Goal: Transaction & Acquisition: Purchase product/service

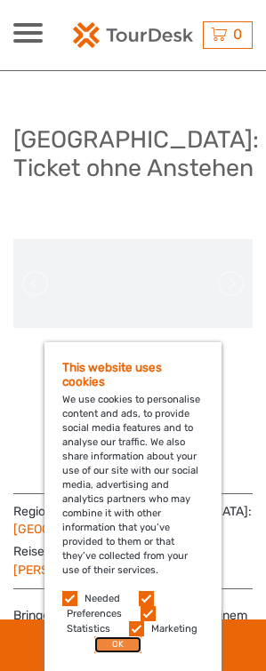
click at [117, 555] on button "OK" at bounding box center [117, 645] width 47 height 17
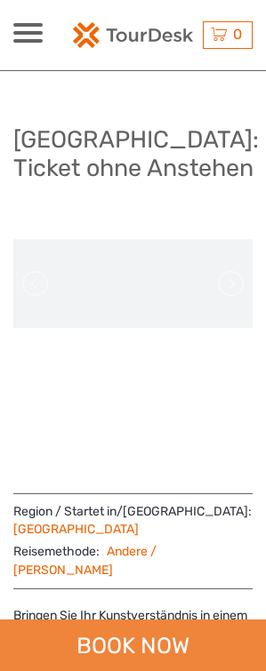
click at [193, 555] on div "BOOK NOW" at bounding box center [133, 646] width 266 height 52
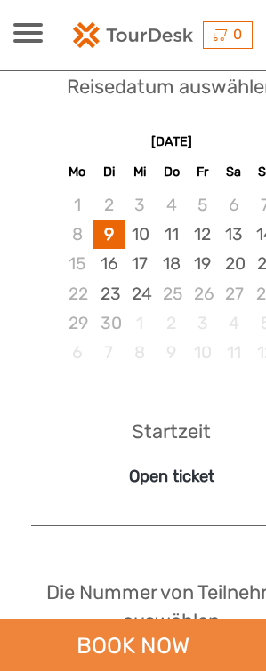
scroll to position [1283, 0]
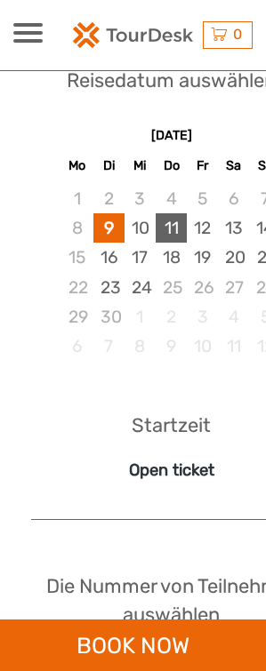
drag, startPoint x: 150, startPoint y: 197, endPoint x: 175, endPoint y: 205, distance: 25.9
click at [150, 213] on div "10" at bounding box center [140, 227] width 31 height 29
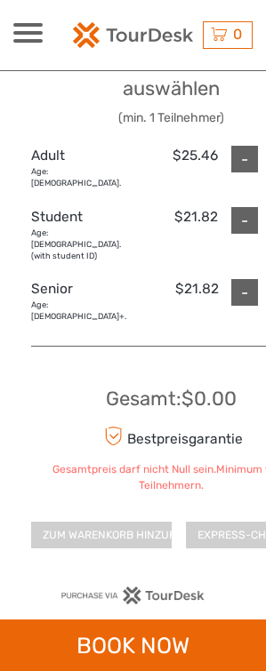
scroll to position [1817, 0]
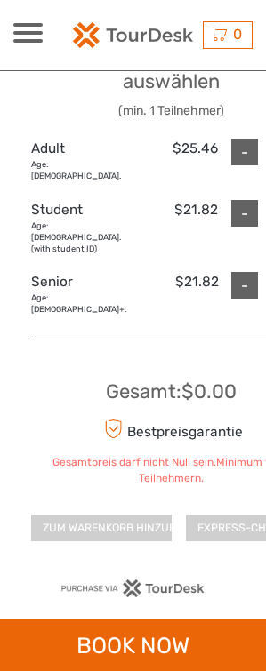
click at [99, 354] on div "Gesamt : $0.00 Bestpreisgarantie Gesamtpreis darf nicht Null sein.Minimum von 1…" at bounding box center [171, 448] width 280 height 189
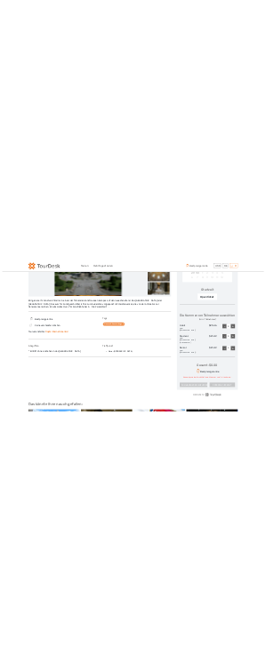
scroll to position [456, 0]
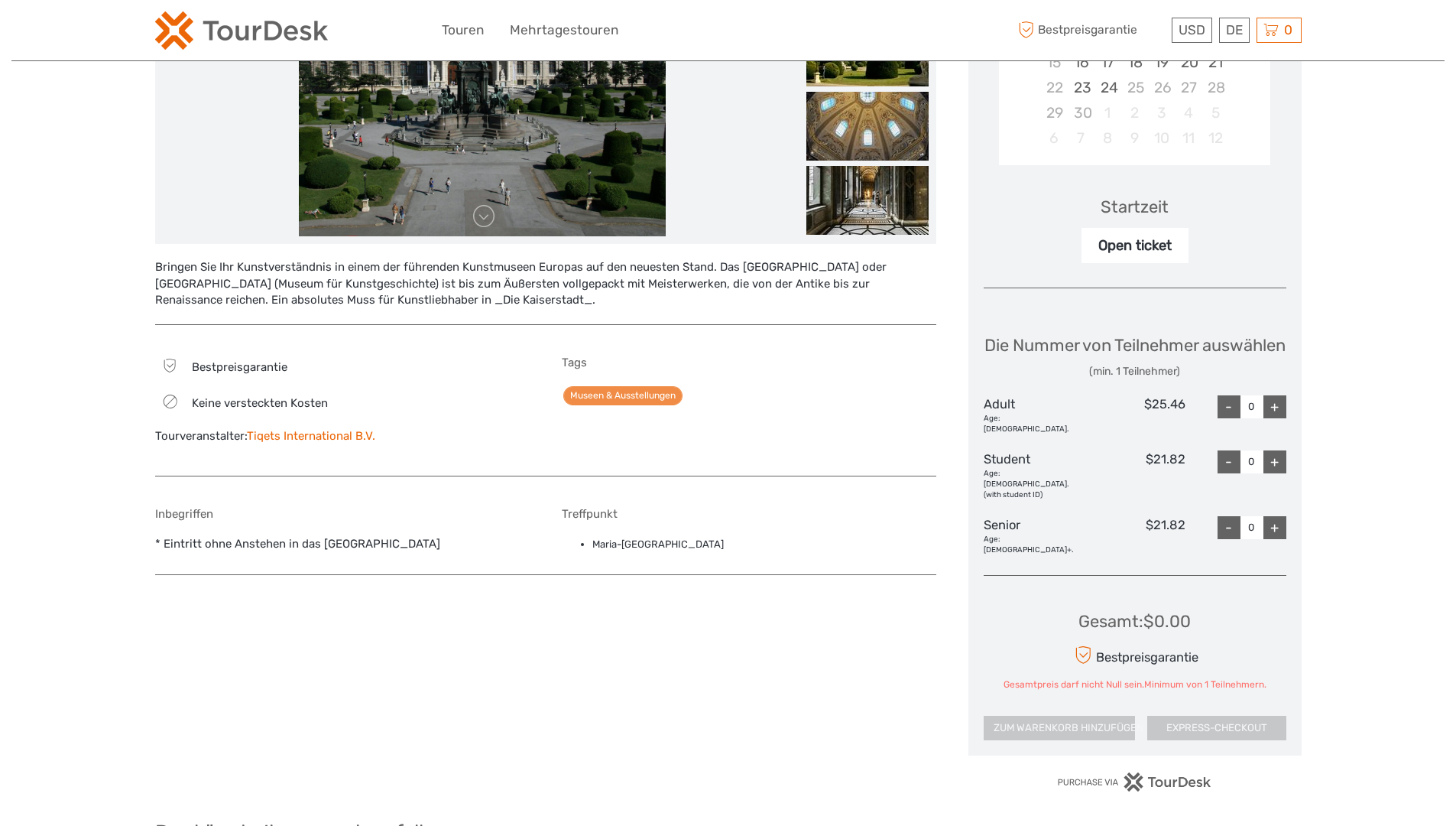
click at [954, 419] on div "+" at bounding box center [1275, 407] width 23 height 23
type input "1"
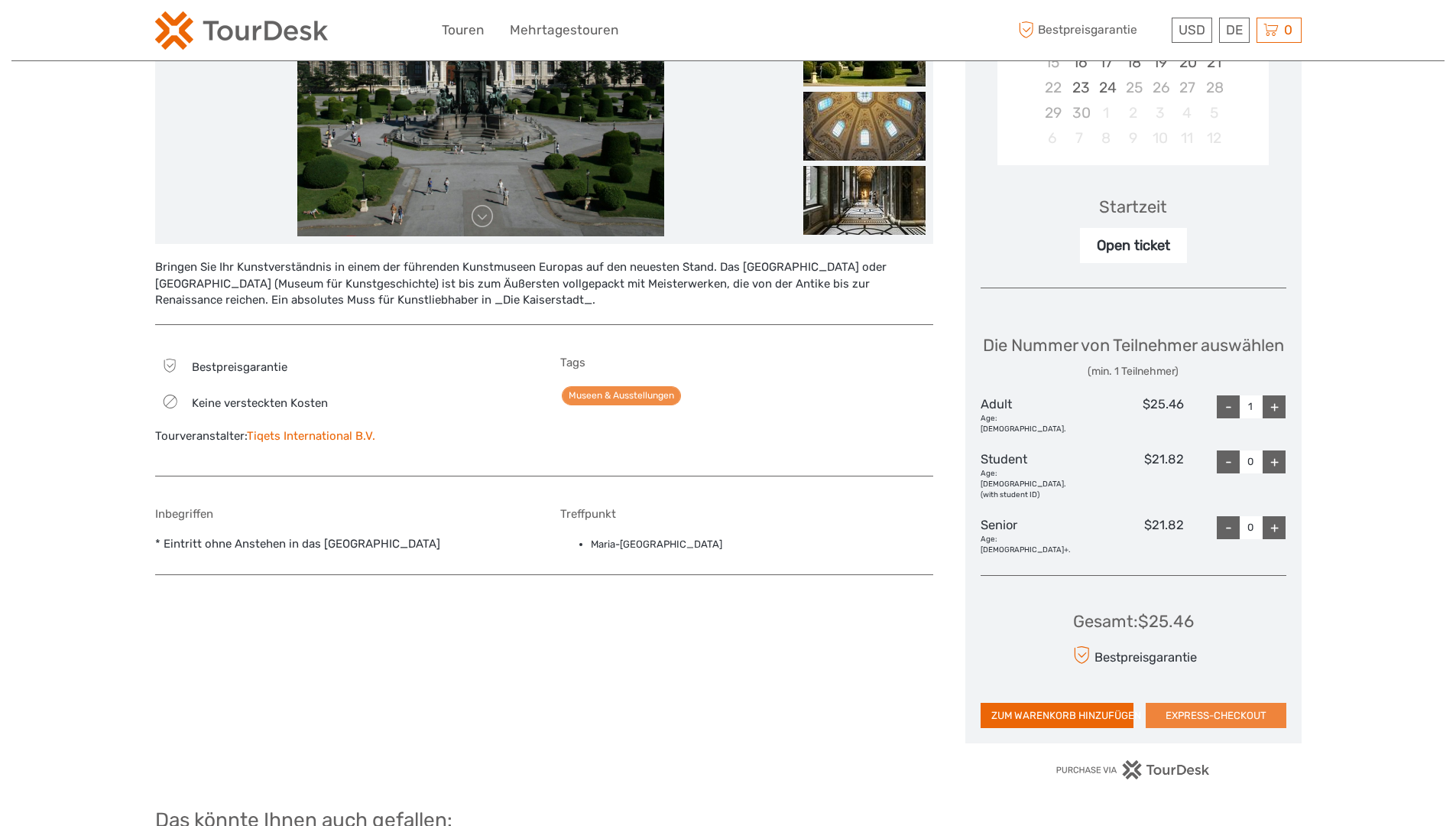
click at [954, 477] on button "EXPRESS-CHECKOUT" at bounding box center [1216, 715] width 141 height 26
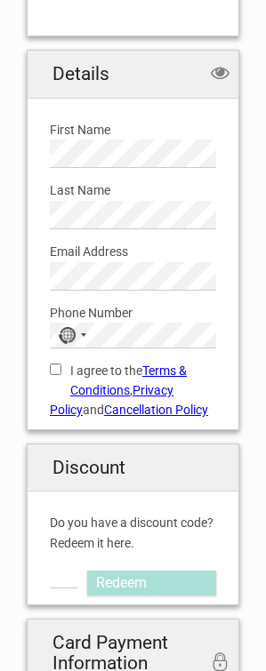
click at [155, 170] on div "Last Name Please provide us with your family name." at bounding box center [132, 198] width 193 height 61
click at [96, 231] on div "Email Address Please provide us with a valid email address." at bounding box center [132, 259] width 193 height 61
click at [71, 366] on label "I agree to the Terms & Conditions , Privacy Policy and Cancellation Policy" at bounding box center [133, 391] width 166 height 60
click at [61, 366] on input "I agree to the Terms & Conditions , Privacy Policy and Cancellation Policy" at bounding box center [56, 370] width 12 height 12
checkbox input "true"
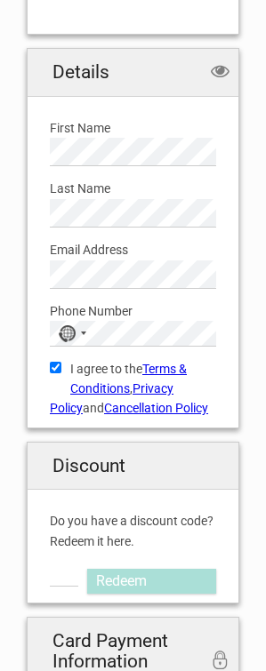
scroll to position [623, 0]
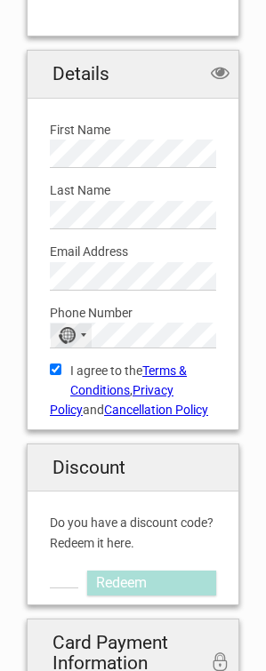
click at [63, 327] on div "No country selected" at bounding box center [67, 335] width 18 height 17
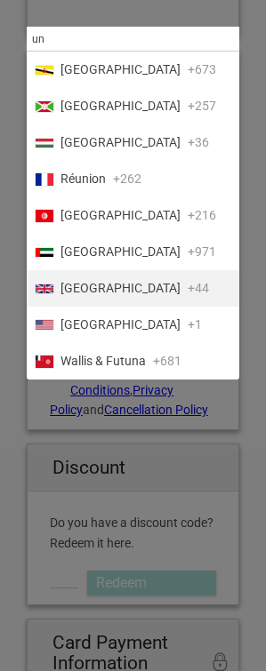
type input "un"
click at [132, 288] on span "United Kingdom" at bounding box center [120, 288] width 120 height 19
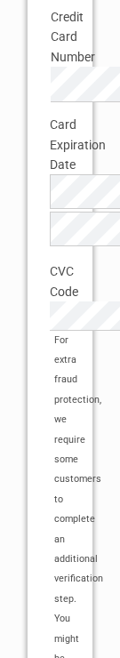
scroll to position [1933, 0]
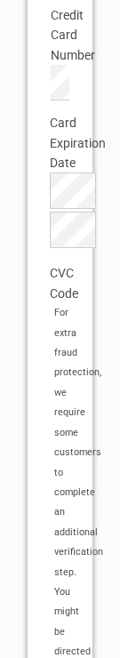
click at [52, 173] on label "Card Expiration Date" at bounding box center [60, 143] width 20 height 60
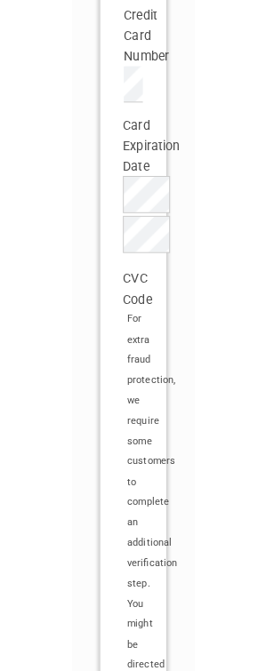
scroll to position [1247, 0]
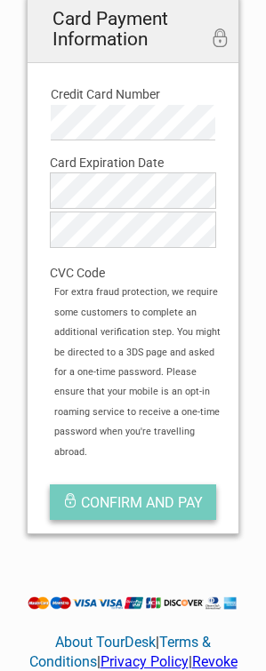
click at [160, 495] on span "Confirm and pay" at bounding box center [142, 503] width 122 height 17
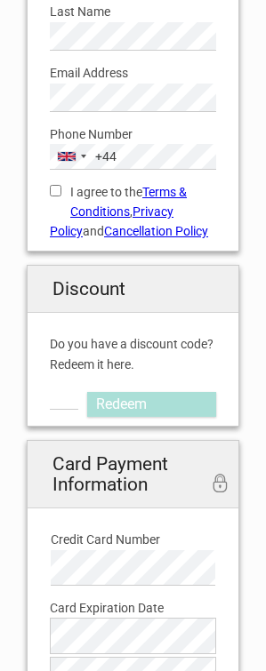
scroll to position [800, 0]
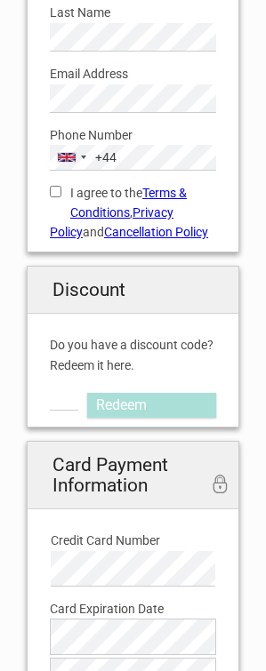
click at [53, 187] on input "I agree to the Terms & Conditions , Privacy Policy and Cancellation Policy" at bounding box center [56, 192] width 12 height 12
checkbox input "true"
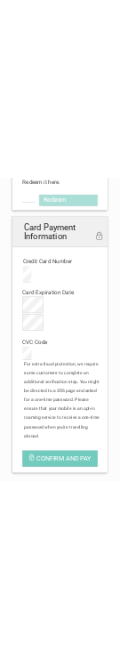
scroll to position [1703, 0]
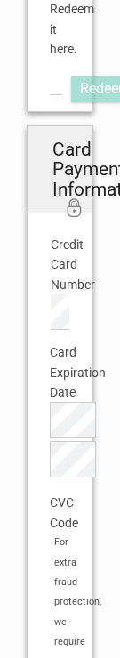
click at [43, 533] on div "Card Expiration Date Card Expiration Month is required The Card Expiration Year…" at bounding box center [59, 431] width 47 height 203
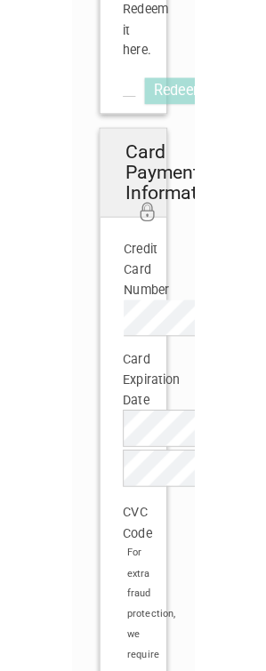
scroll to position [1156, 0]
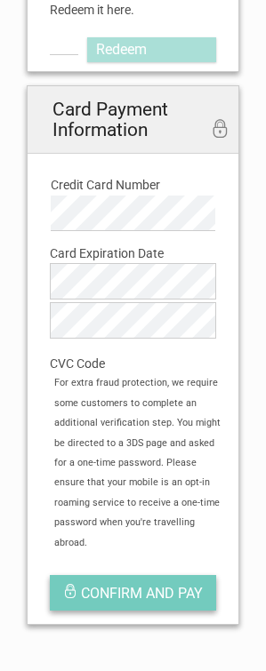
click at [157, 585] on span "Confirm and pay" at bounding box center [142, 593] width 122 height 17
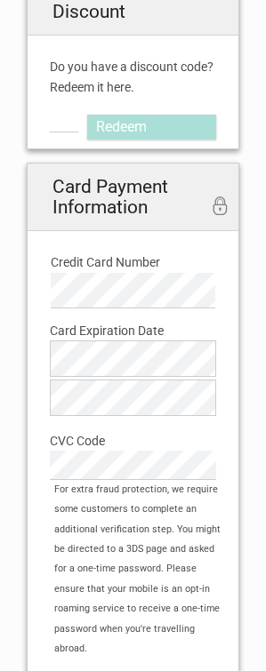
scroll to position [1334, 0]
